Goal: Information Seeking & Learning: Check status

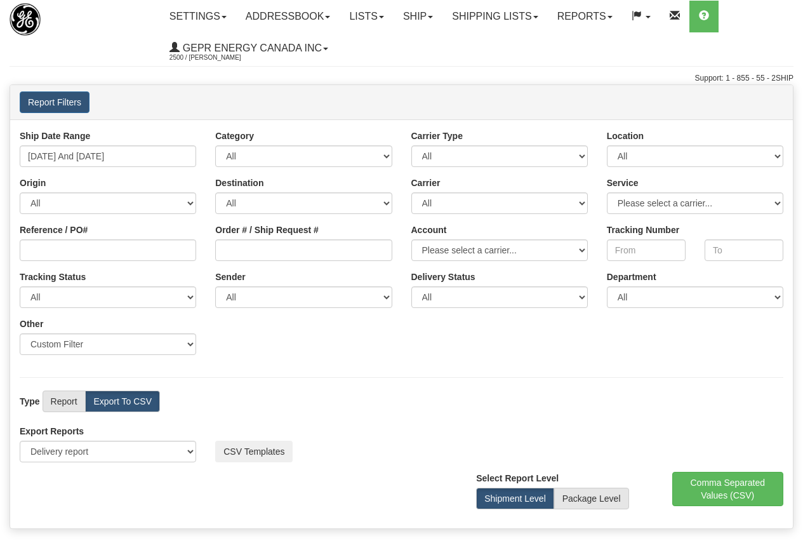
select select "211"
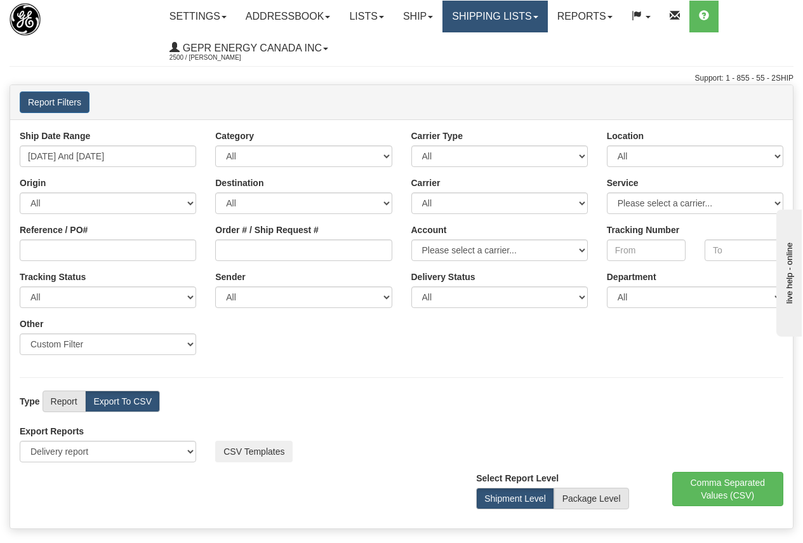
click at [505, 12] on link "Shipping lists" at bounding box center [495, 17] width 105 height 32
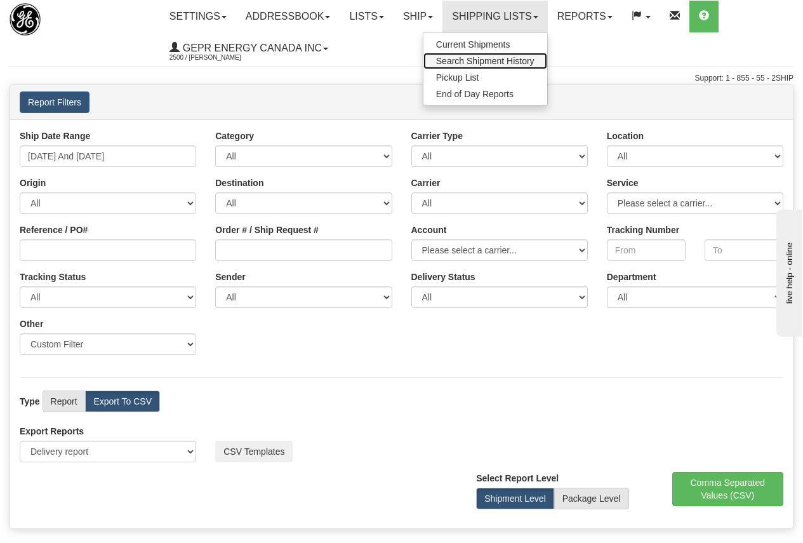
click at [494, 64] on span "Search Shipment History" at bounding box center [485, 61] width 98 height 10
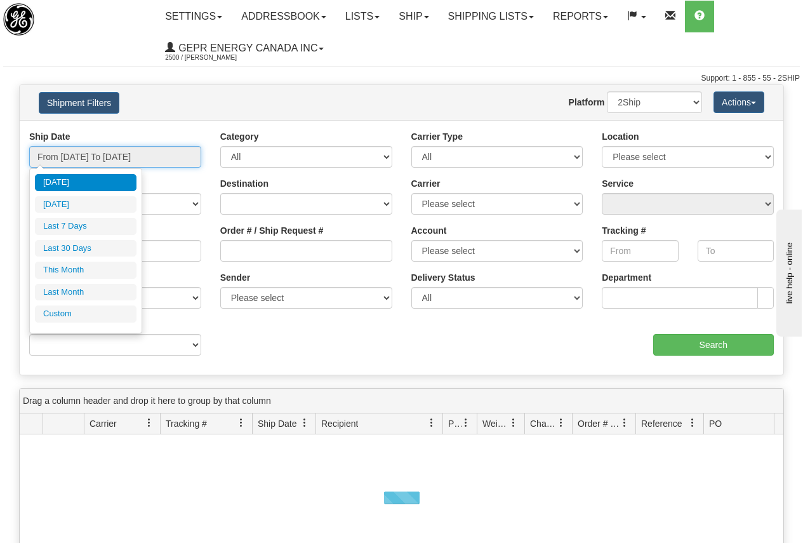
click at [88, 154] on input "From [DATE] To [DATE]" at bounding box center [115, 157] width 172 height 22
type input "[DATE]"
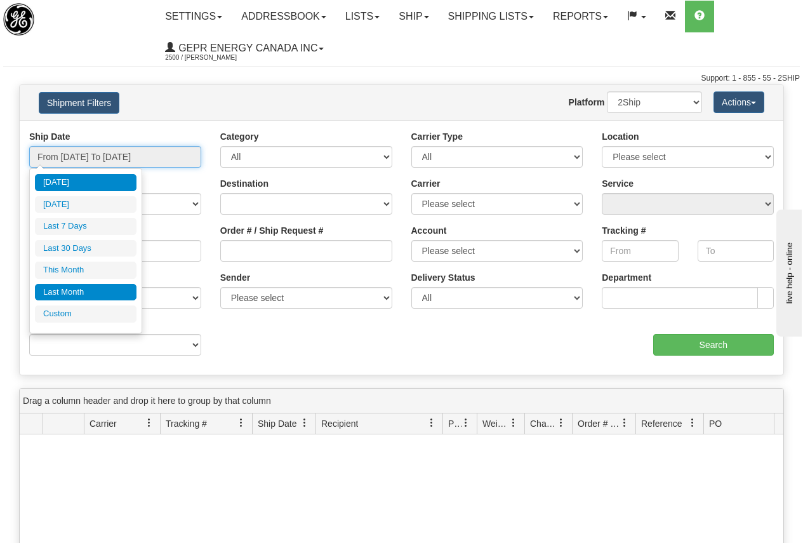
type input "[DATE]"
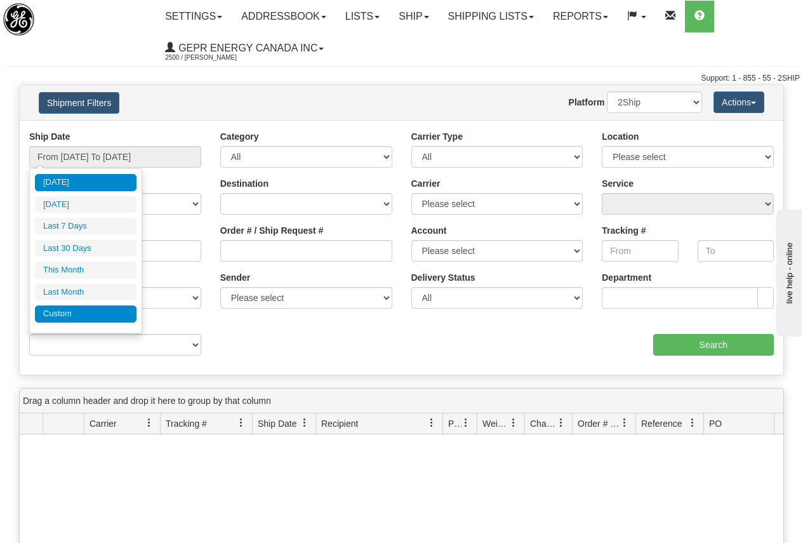
click at [84, 309] on li "Custom" at bounding box center [86, 314] width 102 height 17
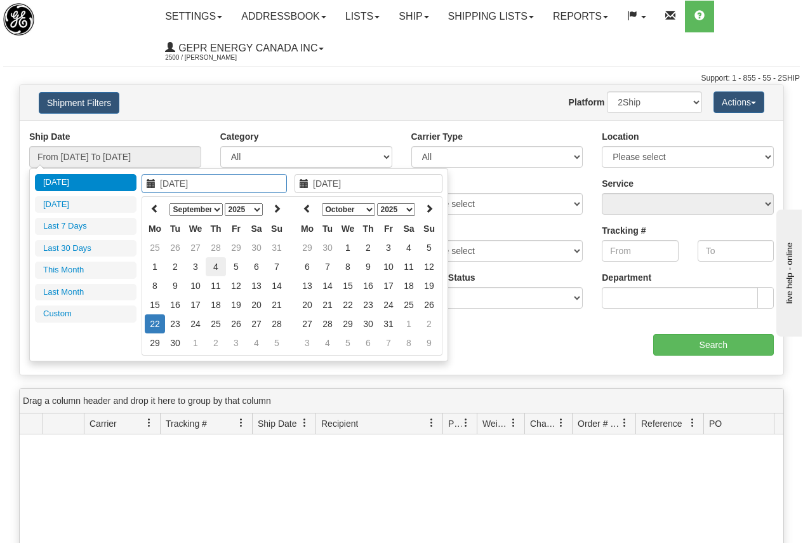
type input "[DATE]"
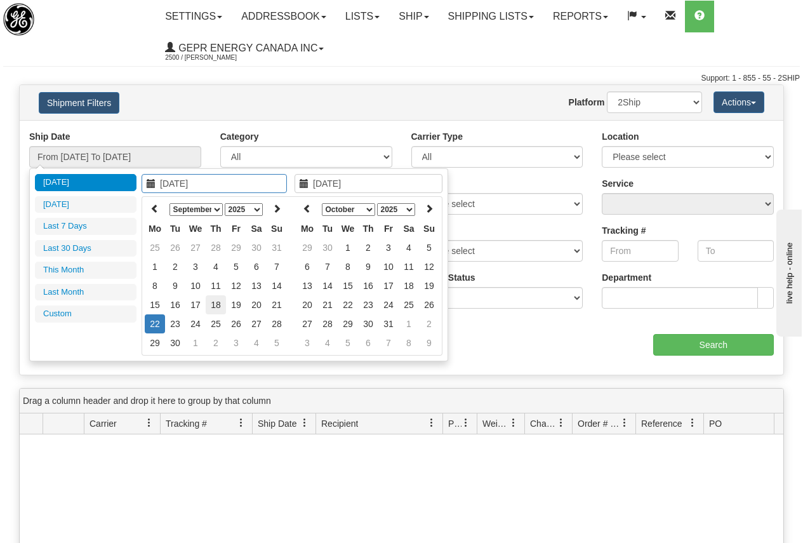
click at [215, 303] on td "18" at bounding box center [216, 304] width 20 height 19
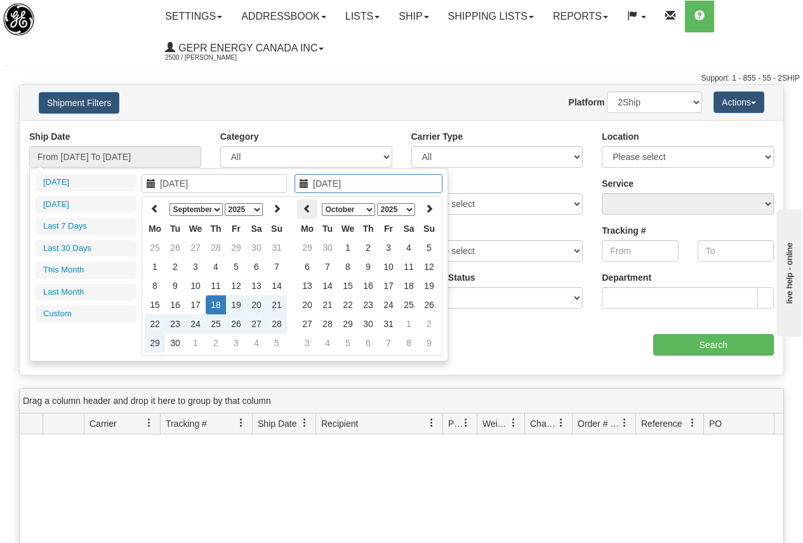
click at [308, 208] on icon at bounding box center [307, 208] width 9 height 9
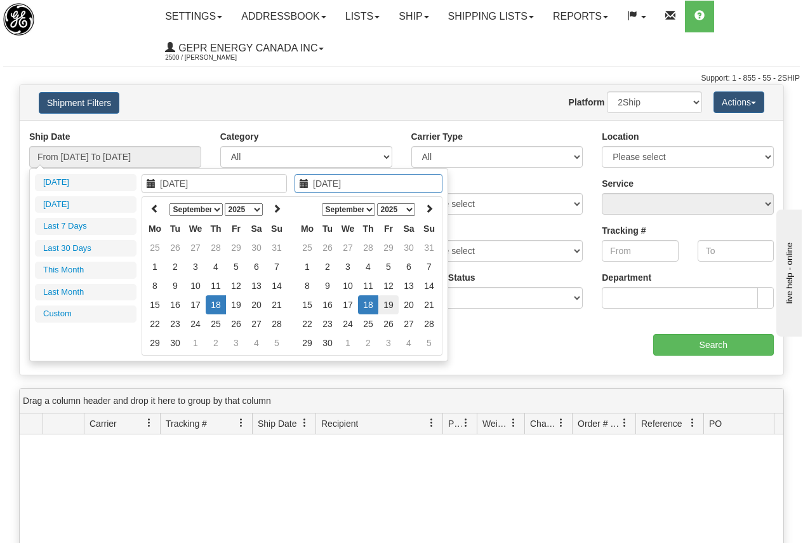
type input "[DATE]"
click at [385, 302] on td "19" at bounding box center [389, 304] width 20 height 19
type input "From [DATE] To [DATE]"
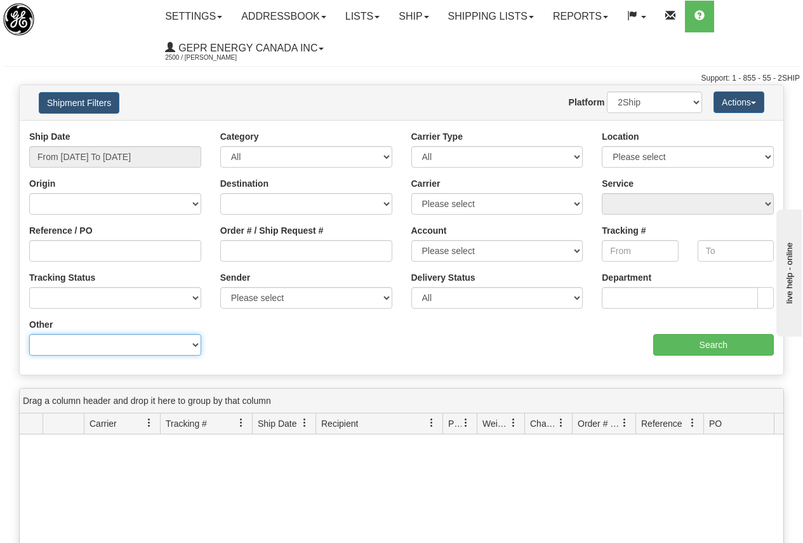
click at [99, 346] on select "Billing Account # Billing Type BOL # (LTL) Commodity Or Documents Consolidation…" at bounding box center [115, 345] width 172 height 22
select select "Recipient_Country"
click at [29, 334] on select "Billing Account # Billing Type BOL # (LTL) Commodity Or Documents Consolidation…" at bounding box center [115, 345] width 172 height 22
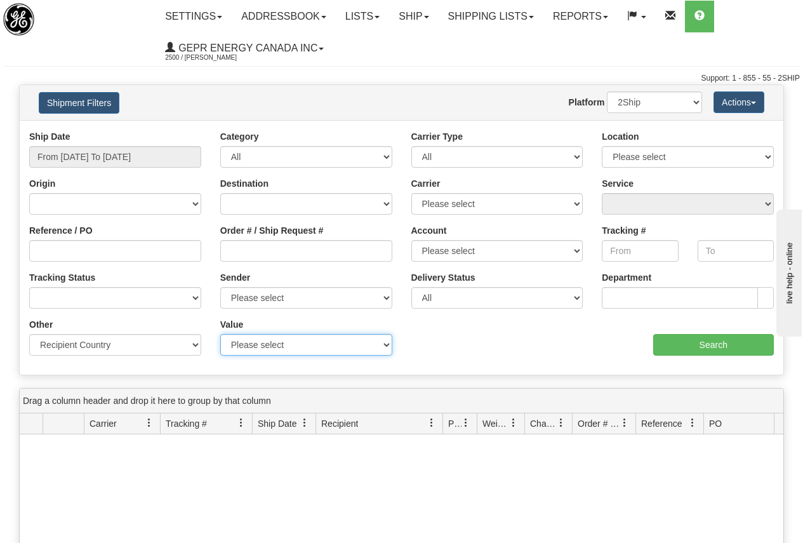
click at [260, 345] on select "Please select A2 - AZORES AD - ANDORRA AE - UNITED ARAB EMIRATES AF - AFGHANIST…" at bounding box center [306, 345] width 172 height 22
select select "ES"
click at [220, 334] on select "Please select A2 - AZORES AD - ANDORRA AE - UNITED ARAB EMIRATES AF - AFGHANIST…" at bounding box center [306, 345] width 172 height 22
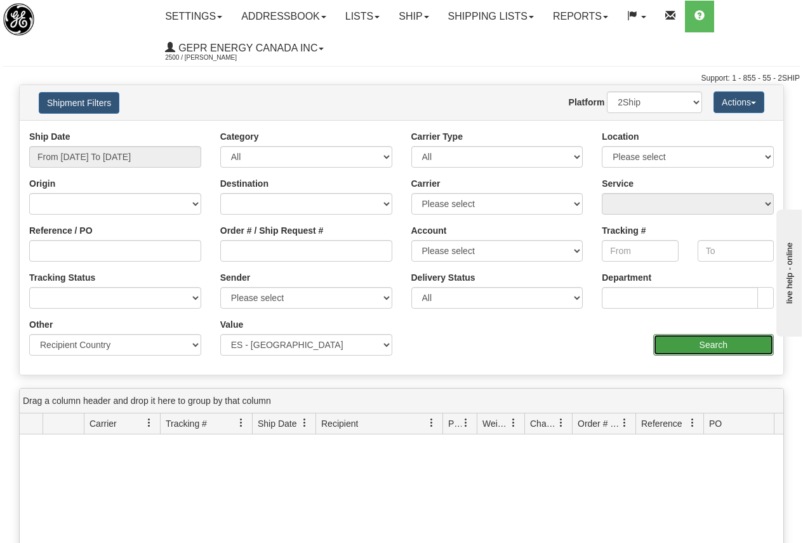
click at [710, 344] on input "Search" at bounding box center [714, 345] width 121 height 22
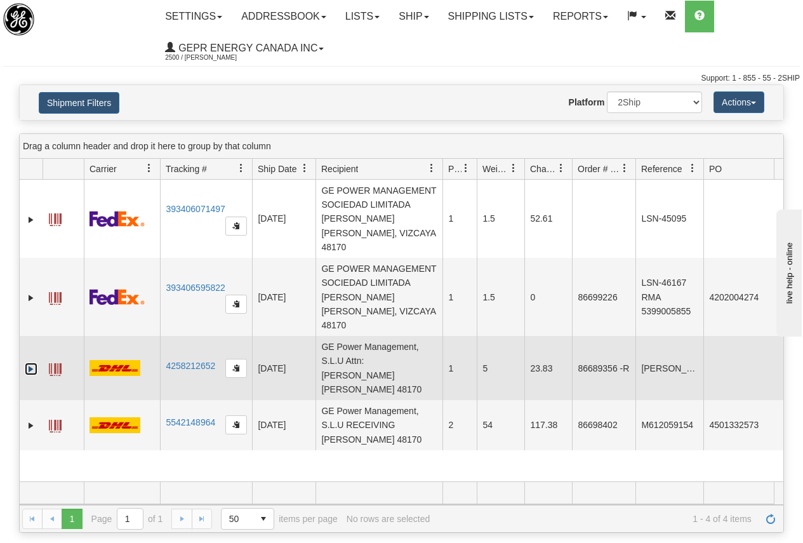
click at [33, 363] on link "Expand" at bounding box center [31, 369] width 13 height 13
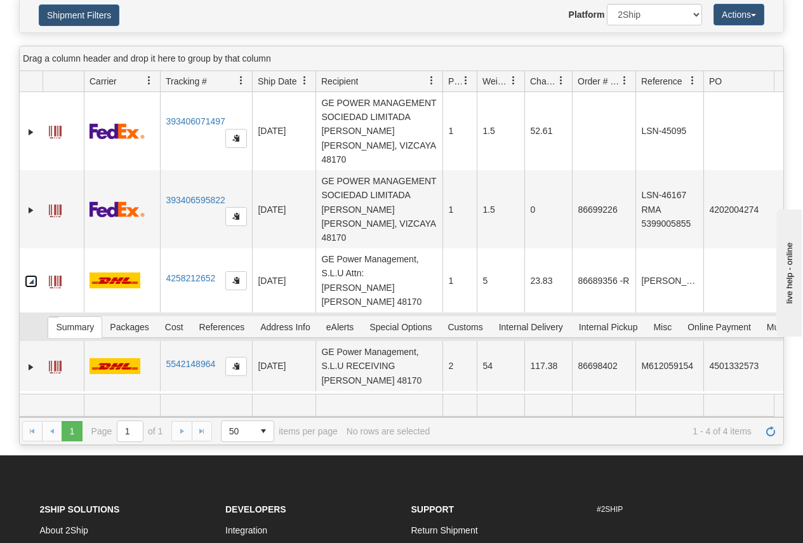
scroll to position [127, 0]
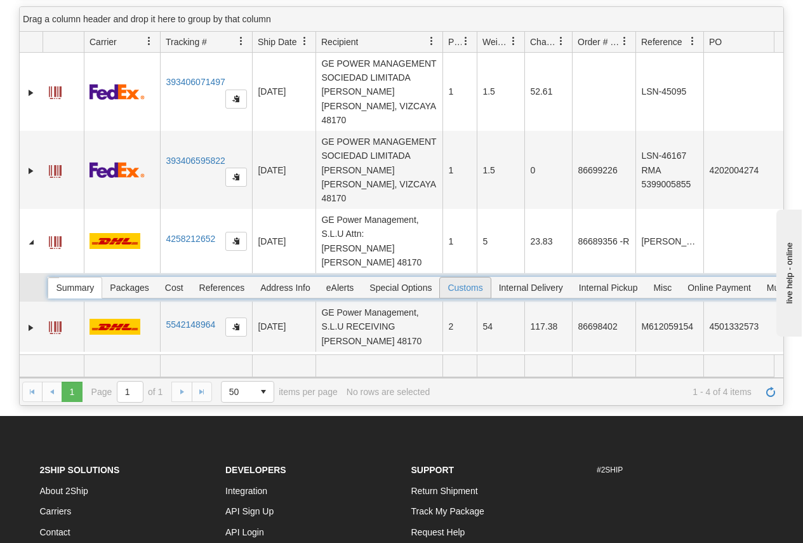
click at [475, 278] on span "Customs" at bounding box center [465, 288] width 50 height 20
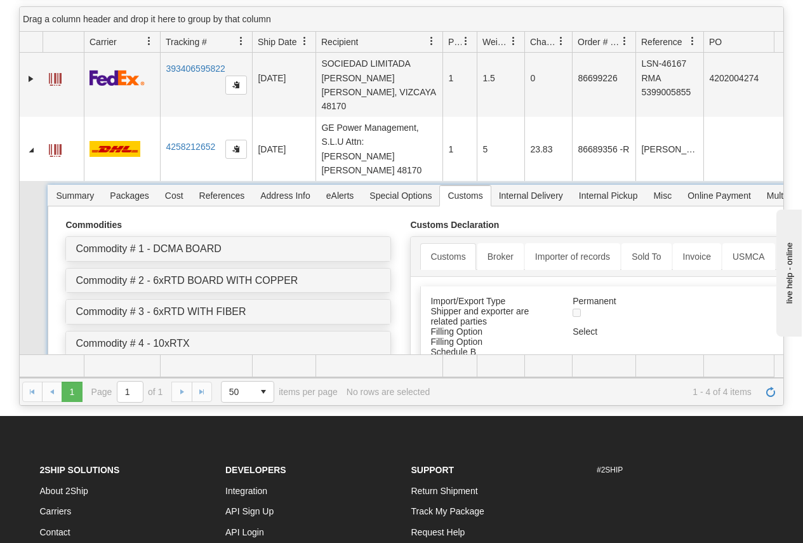
scroll to position [64, 0]
